Goal: Information Seeking & Learning: Learn about a topic

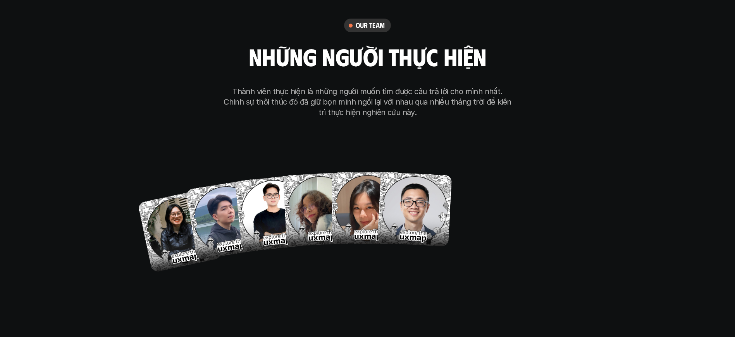
scroll to position [4460, 0]
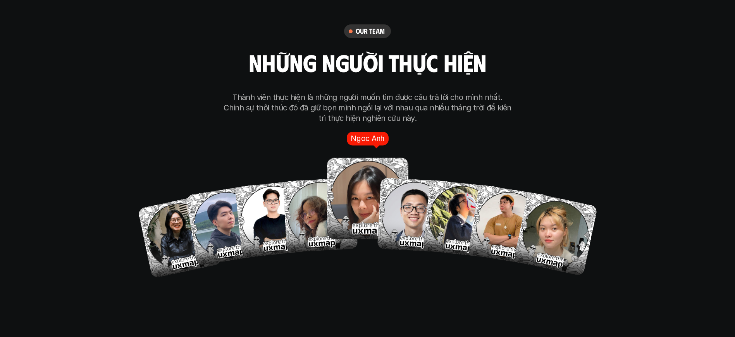
click at [351, 186] on img at bounding box center [367, 198] width 81 height 81
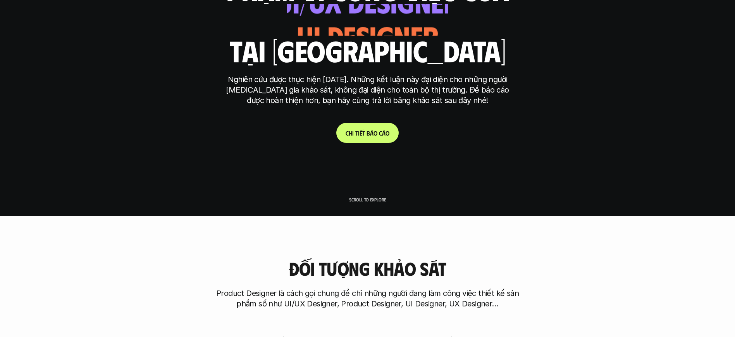
scroll to position [0, 0]
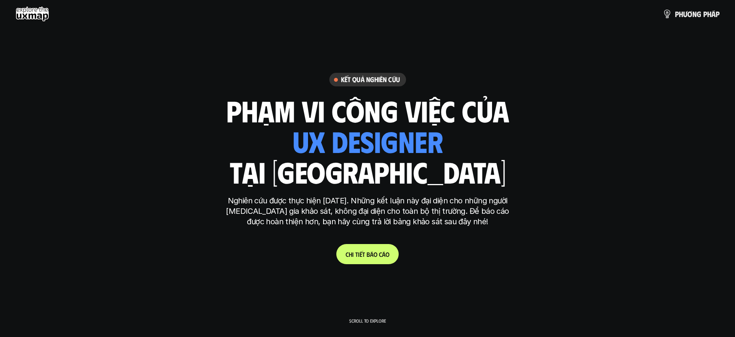
click at [363, 249] on link "C h i t i ế t b á o c á o" at bounding box center [367, 254] width 62 height 20
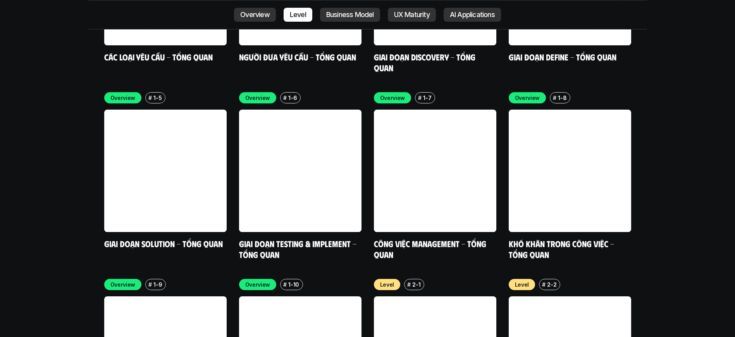
scroll to position [2370, 0]
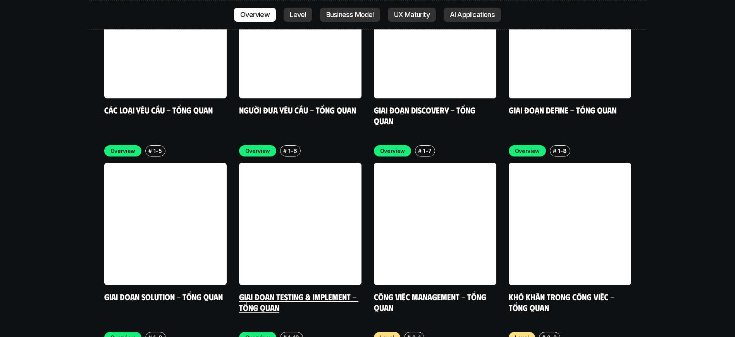
click at [326, 186] on link at bounding box center [300, 224] width 122 height 122
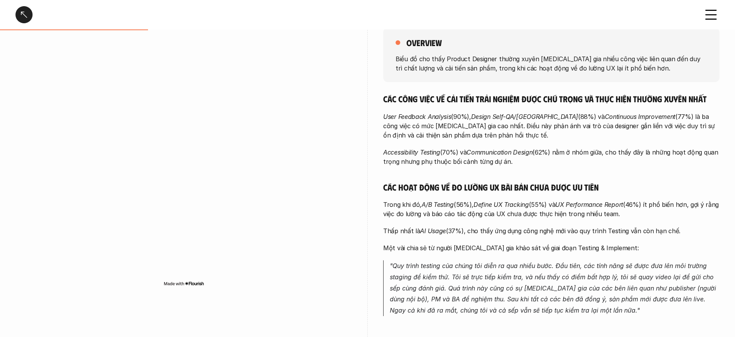
scroll to position [150, 0]
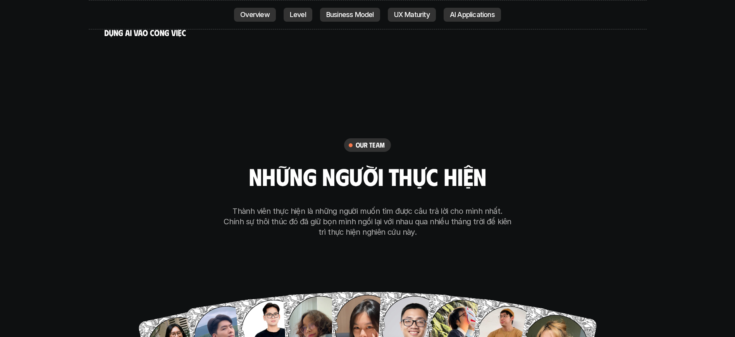
scroll to position [4491, 0]
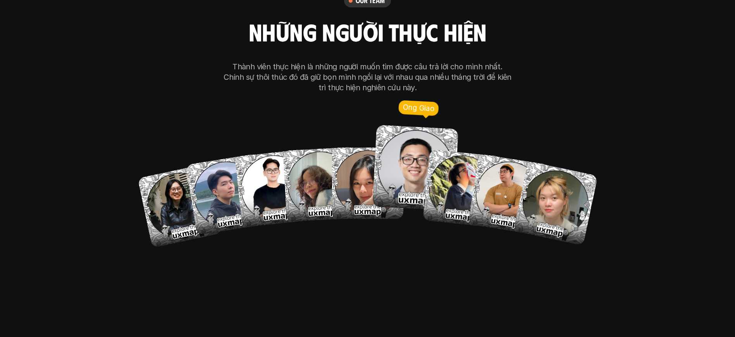
click at [407, 139] on img at bounding box center [415, 168] width 86 height 86
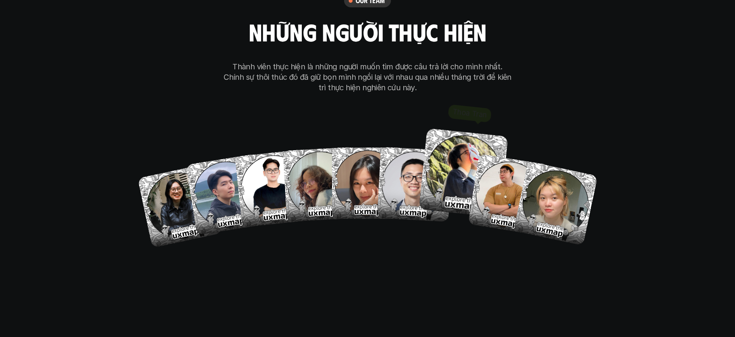
click at [458, 130] on img at bounding box center [462, 172] width 89 height 89
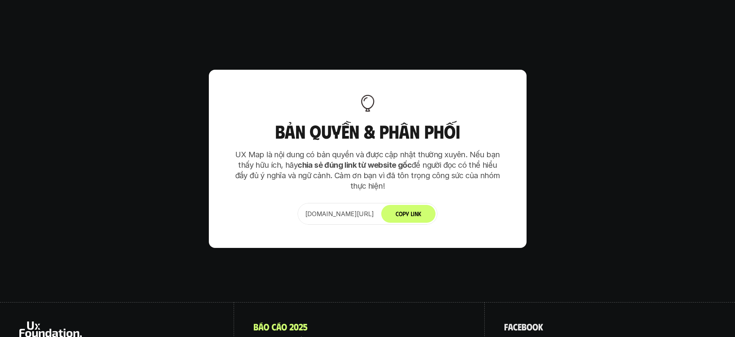
scroll to position [4862, 0]
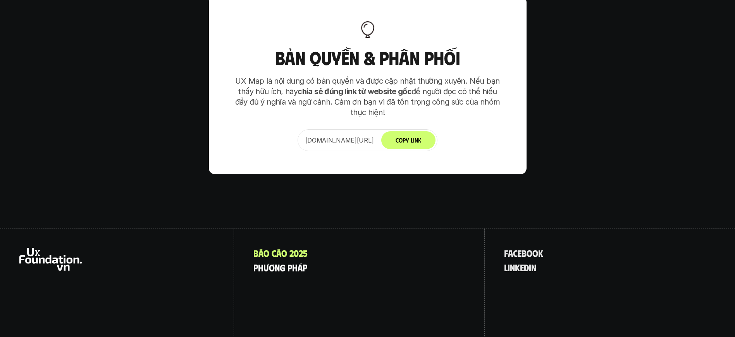
click at [263, 262] on p "p h ư ơ n g p h á p" at bounding box center [280, 267] width 54 height 10
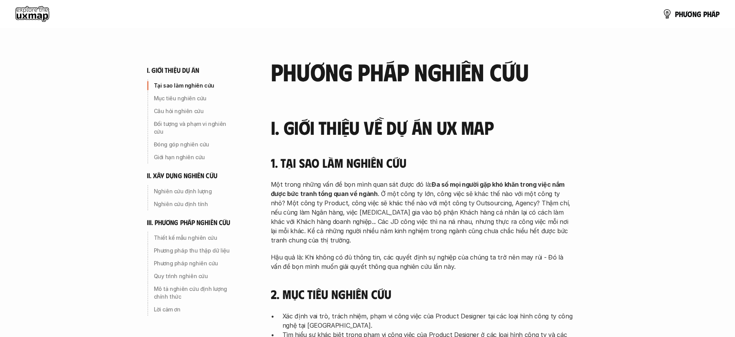
click at [30, 13] on use at bounding box center [32, 13] width 34 height 15
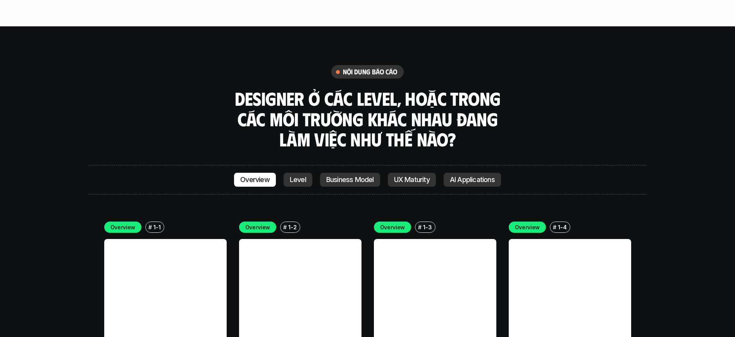
scroll to position [2152, 0]
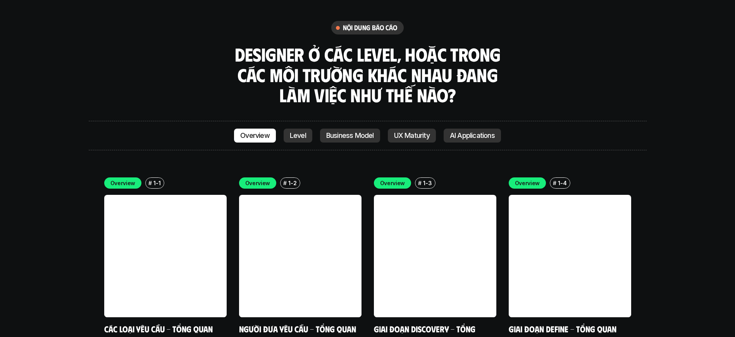
click at [494, 132] on p "AI Applications" at bounding box center [472, 136] width 45 height 8
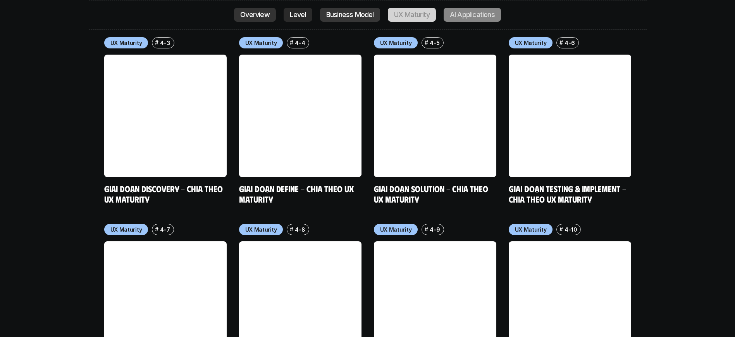
scroll to position [4135, 0]
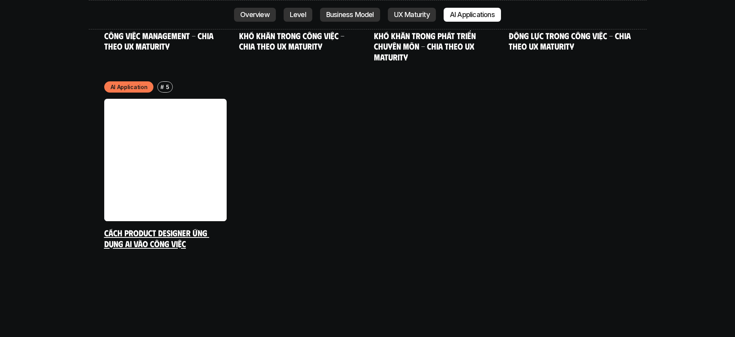
click at [181, 117] on link at bounding box center [165, 160] width 122 height 122
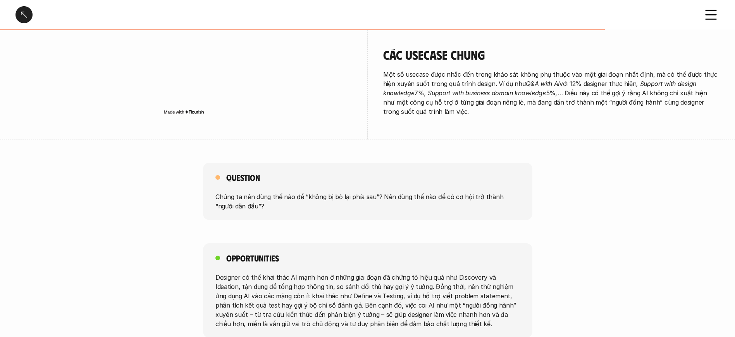
scroll to position [1373, 0]
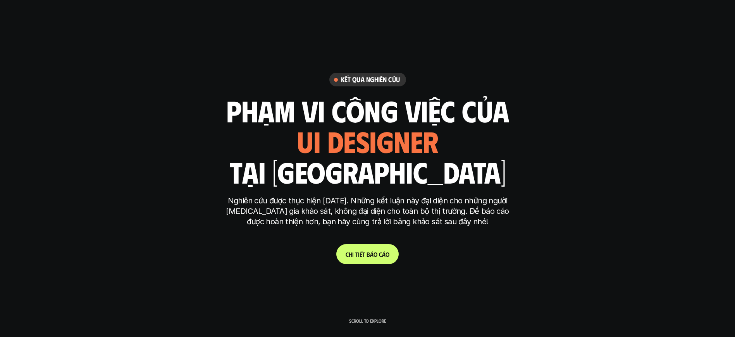
scroll to position [1012, 0]
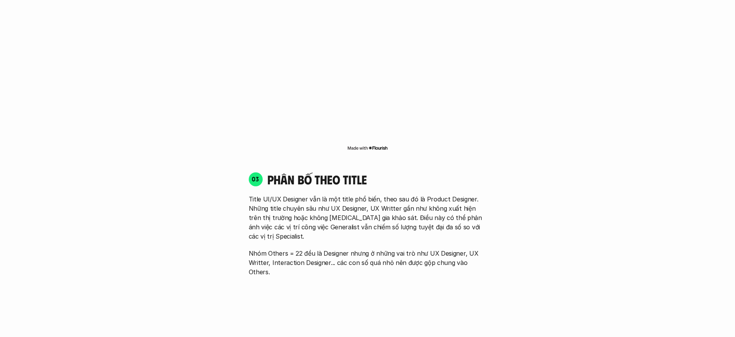
click at [379, 145] on img at bounding box center [367, 148] width 41 height 6
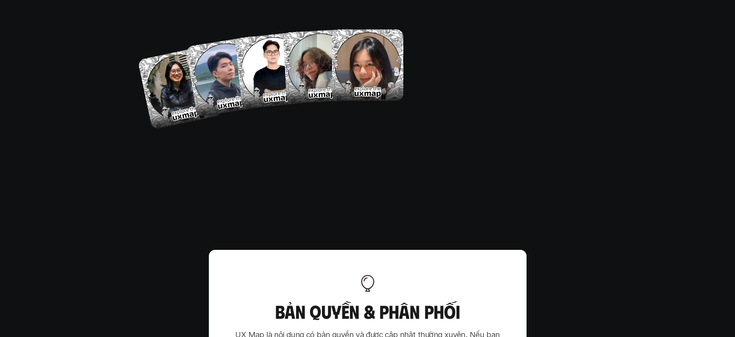
scroll to position [4534, 0]
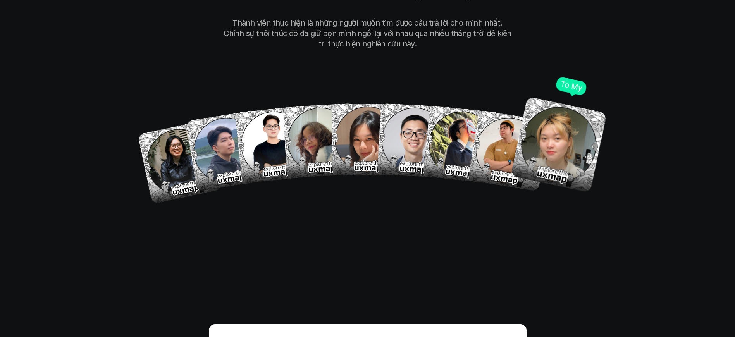
click at [535, 106] on img at bounding box center [558, 144] width 96 height 96
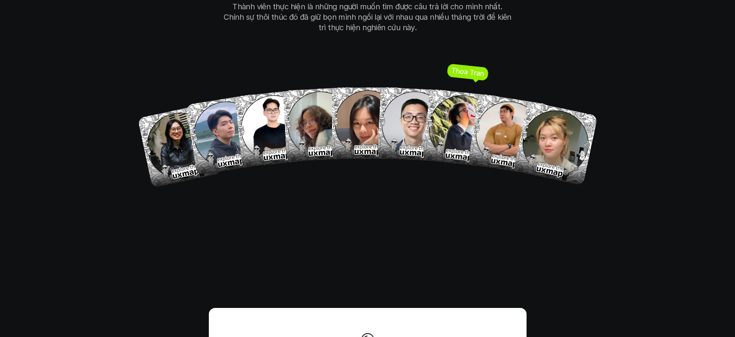
scroll to position [4506, 0]
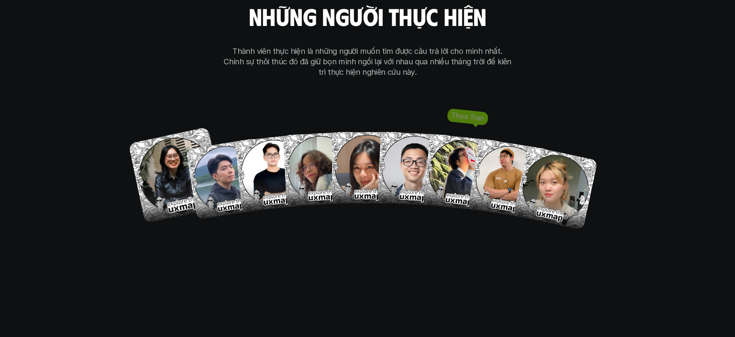
click at [162, 140] on img at bounding box center [176, 175] width 96 height 96
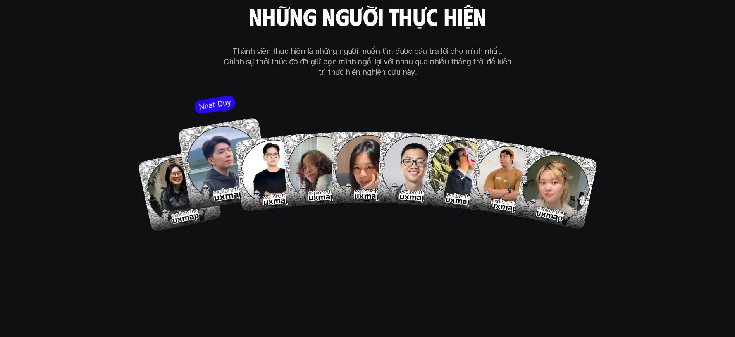
click at [225, 124] on img at bounding box center [223, 163] width 93 height 93
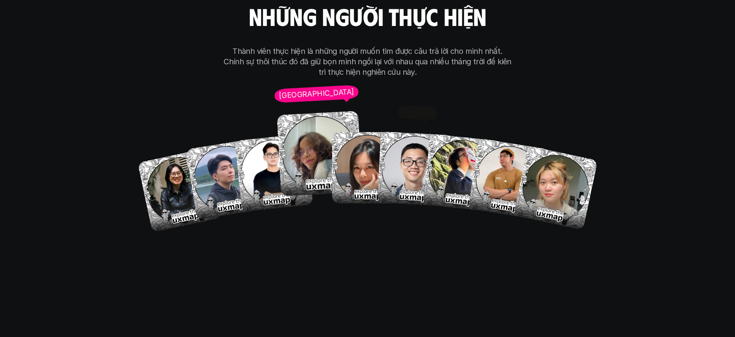
click at [314, 122] on img at bounding box center [320, 154] width 86 height 86
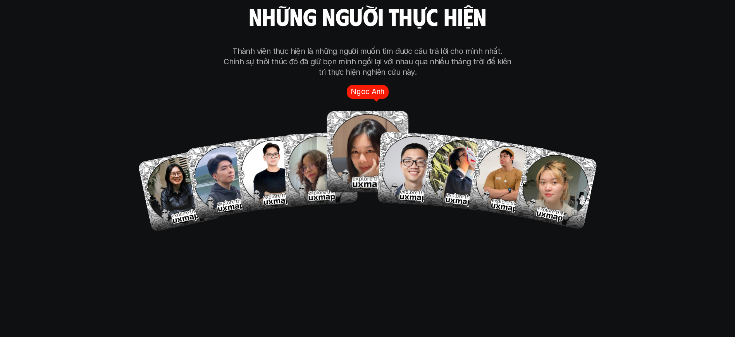
click at [352, 123] on img at bounding box center [367, 152] width 82 height 82
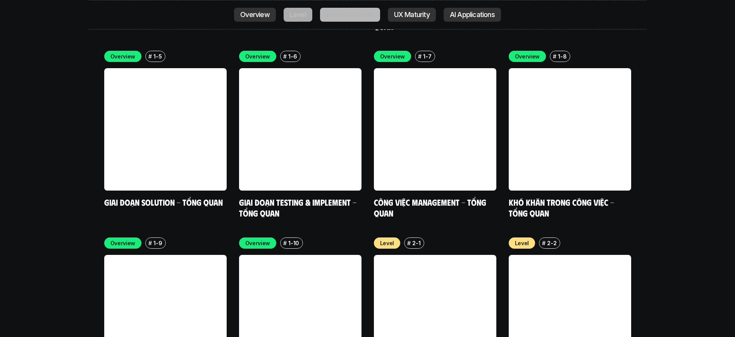
scroll to position [2089, 0]
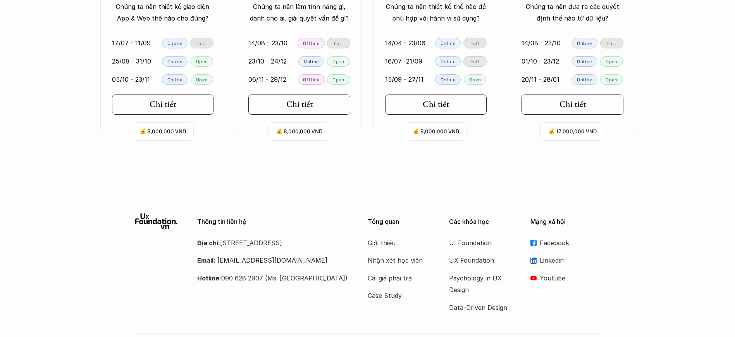
scroll to position [1772, 0]
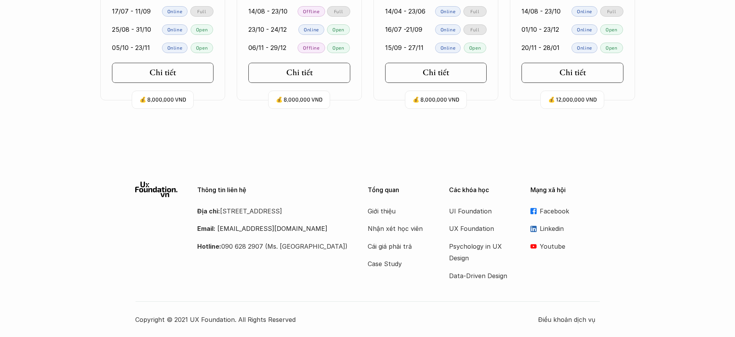
click at [544, 212] on p "Facebook" at bounding box center [569, 211] width 60 height 12
